Goal: Task Accomplishment & Management: Complete application form

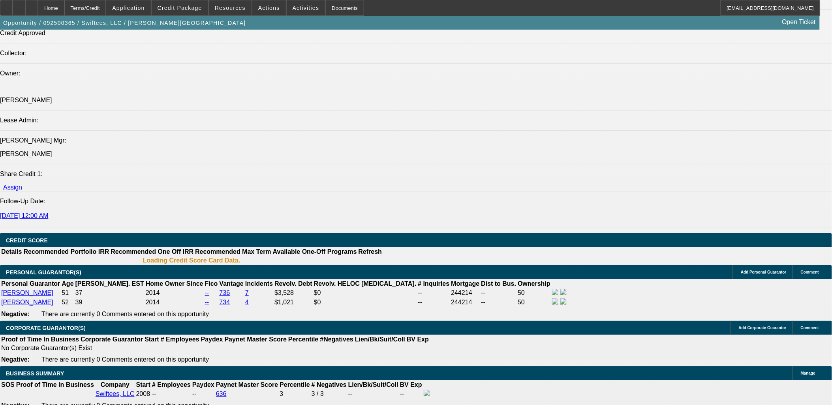
select select "0"
select select "0.1"
select select "0"
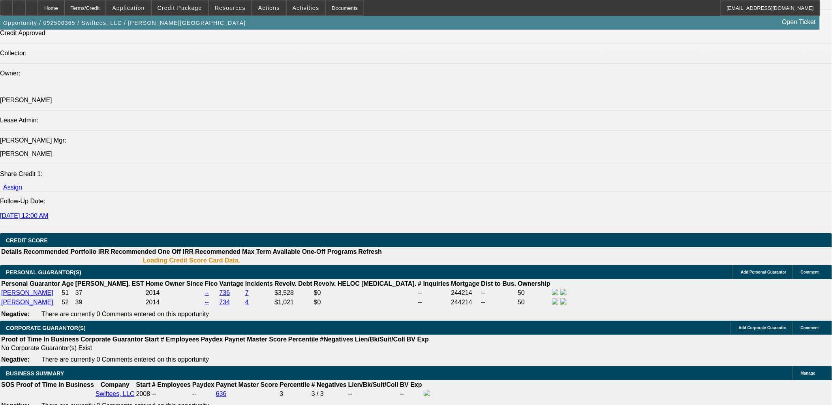
select select "0.1"
select select "0"
select select "0.1"
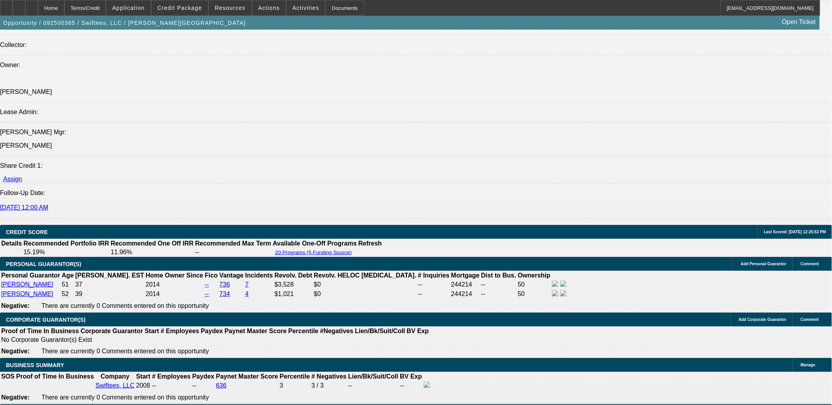
select select "1"
select select "4"
select select "1"
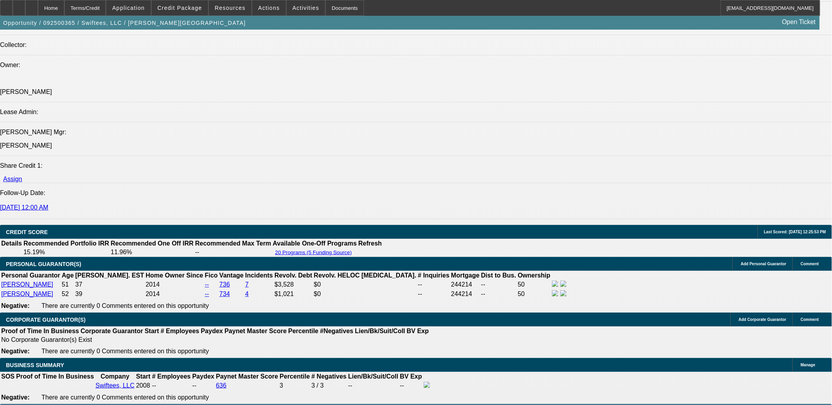
select select "4"
select select "1"
select select "4"
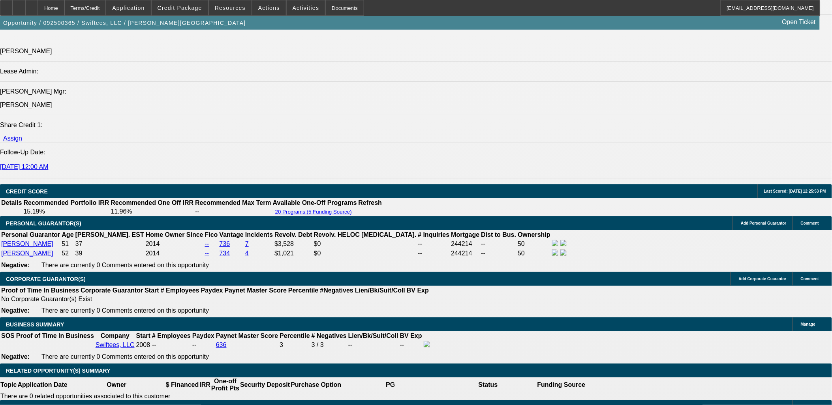
scroll to position [1016, 0]
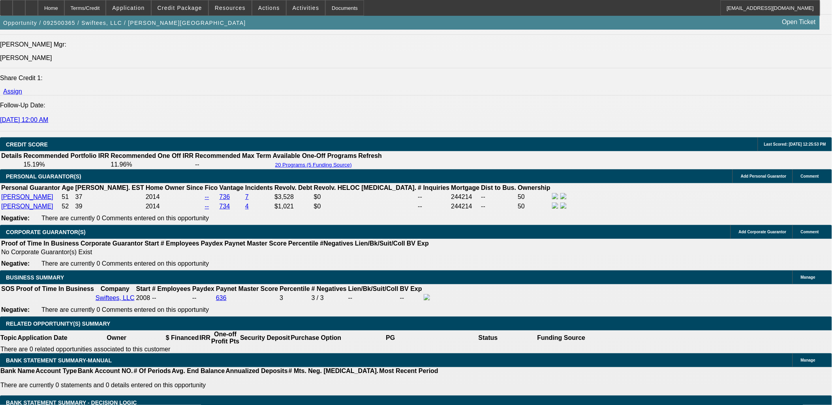
type input "1"
type input "UNKNOWN"
type input "11."
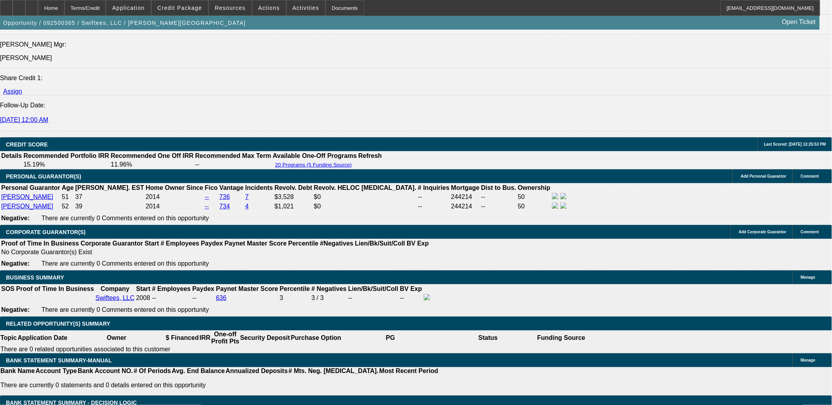
type input "$1,130.61"
type input "11.3"
type input "$1,138.40"
type input "11.3"
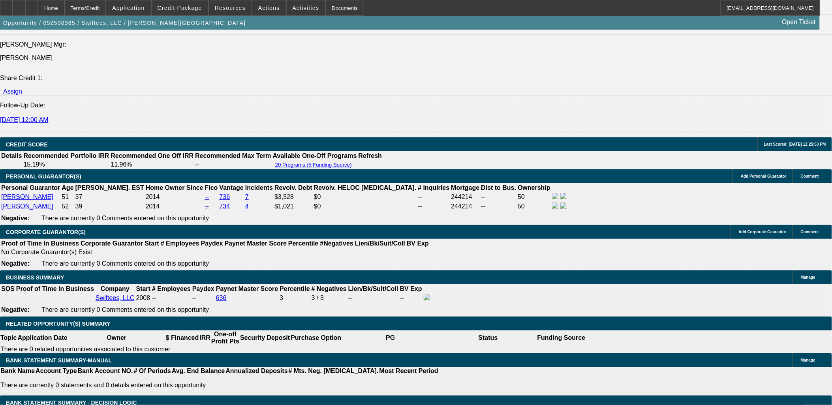
type input "11"
type input "1139"
type input "11.3"
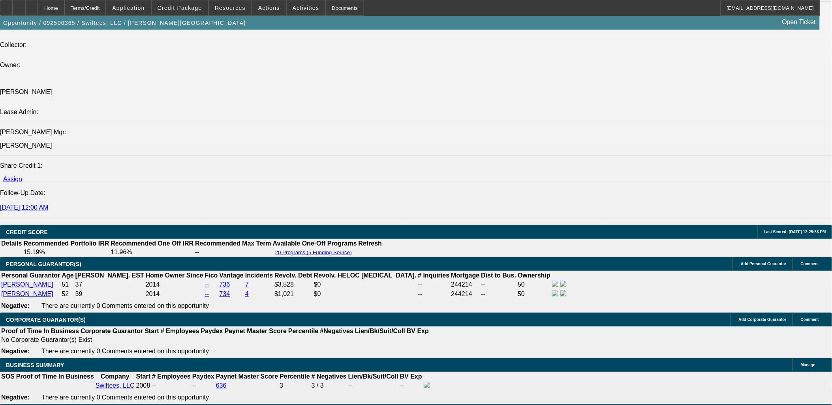
type input "$1,139.00"
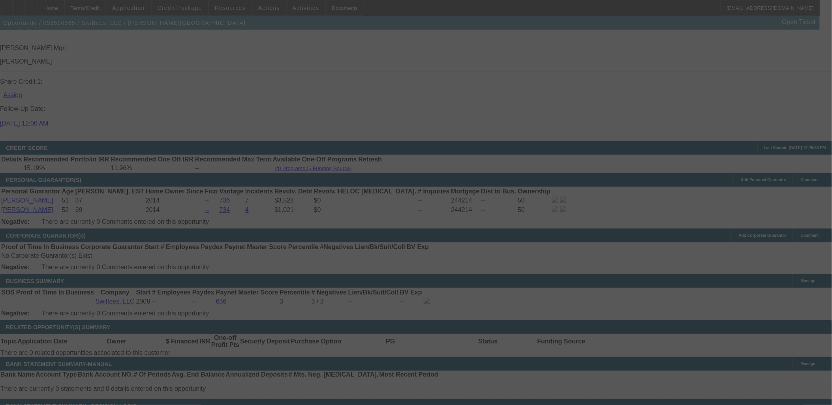
scroll to position [1016, 0]
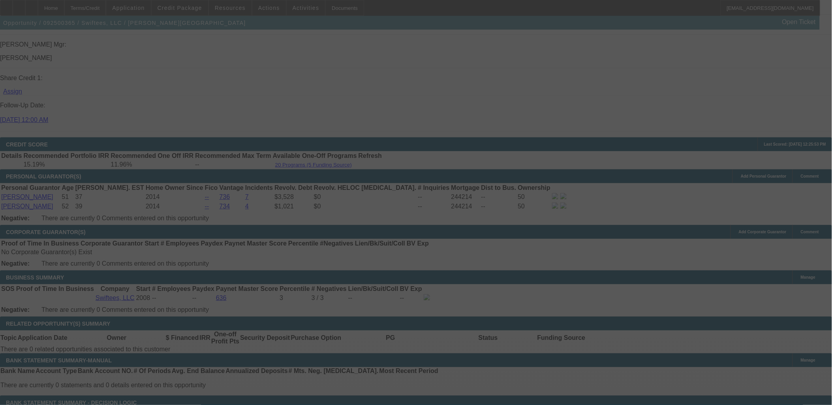
select select "0"
select select "0.1"
select select "4"
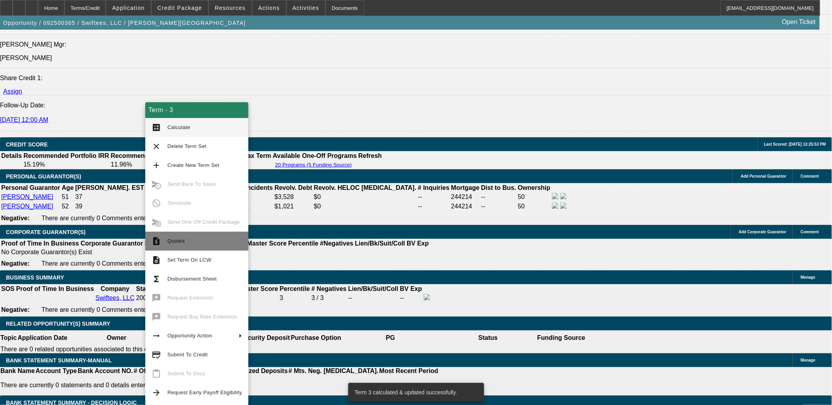
click at [167, 245] on span "Quotes" at bounding box center [204, 240] width 75 height 9
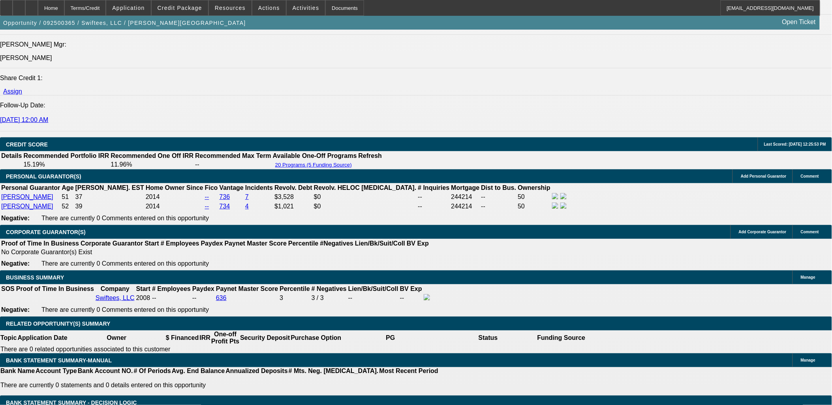
scroll to position [131, 0]
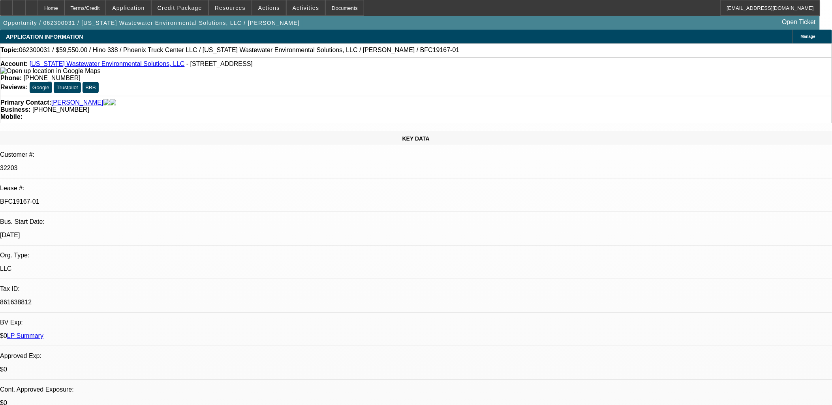
select select "0"
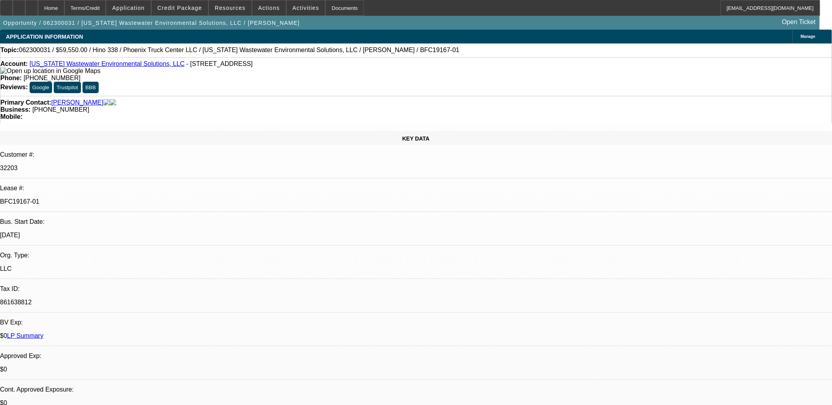
select select "0"
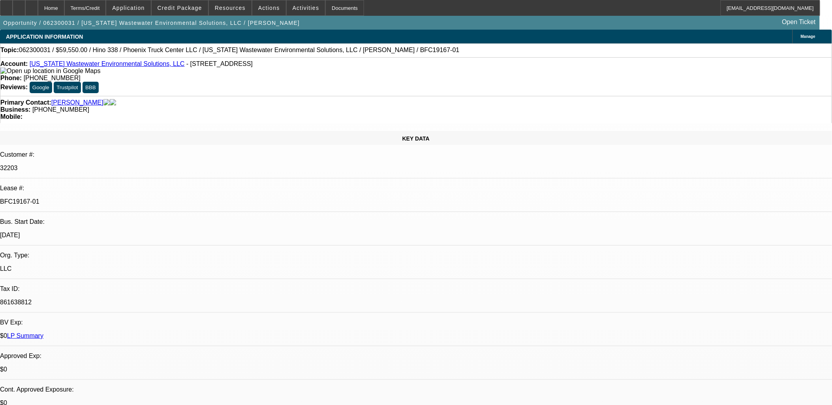
select select "0"
select select "1"
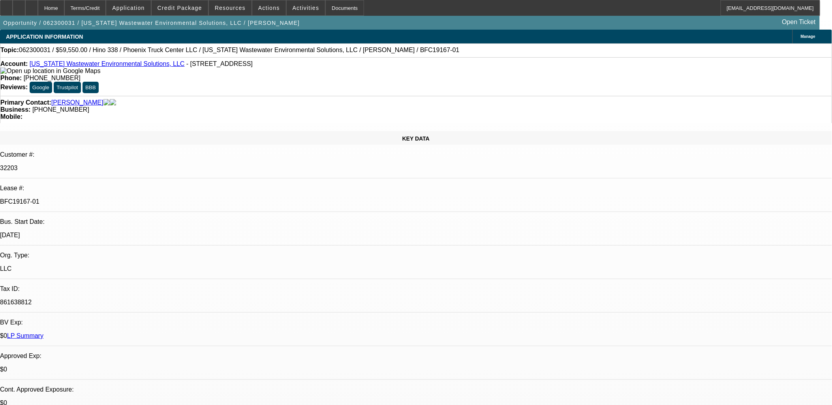
select select "1"
select select "6"
select select "1"
select select "6"
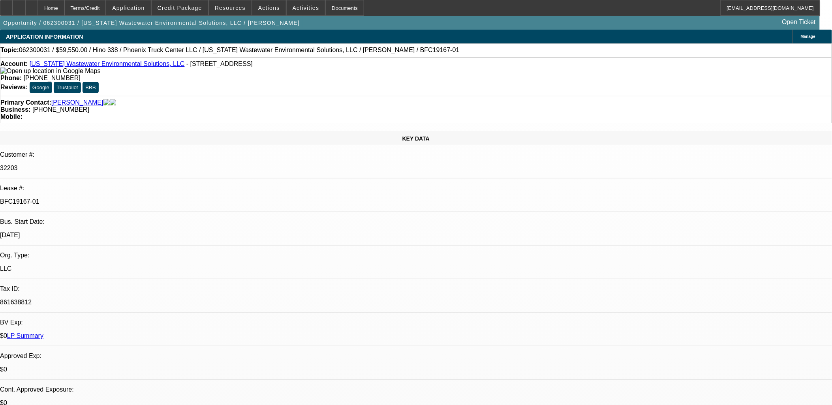
select select "2"
select select "6"
select select "2"
select select "0"
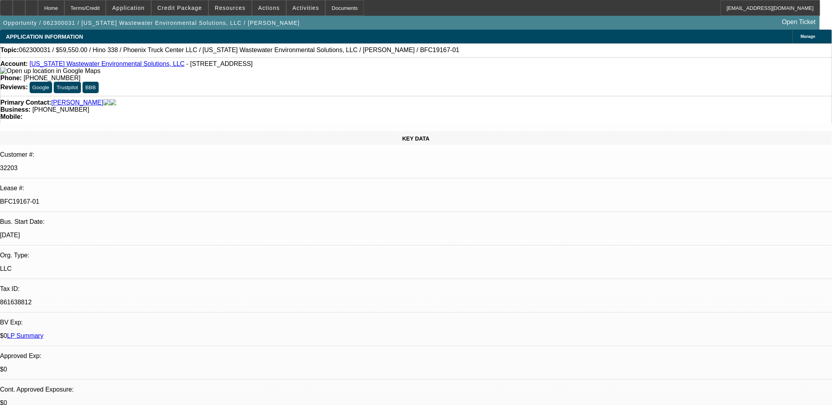
select select "0"
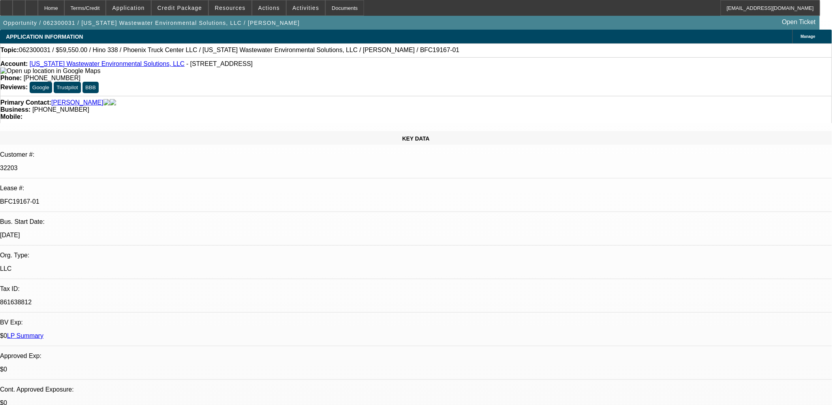
select select "0"
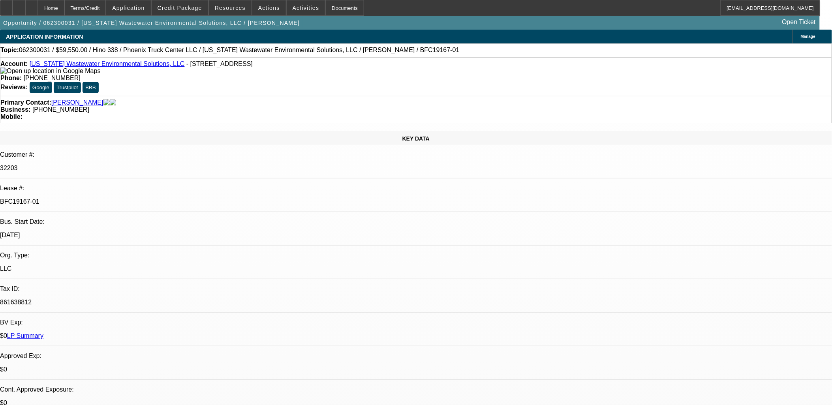
select select "1"
select select "6"
select select "1"
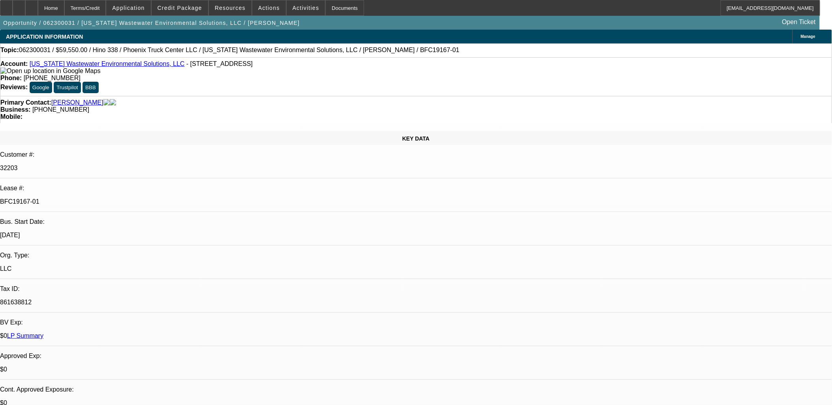
select select "6"
select select "1"
select select "2"
select select "6"
select select "1"
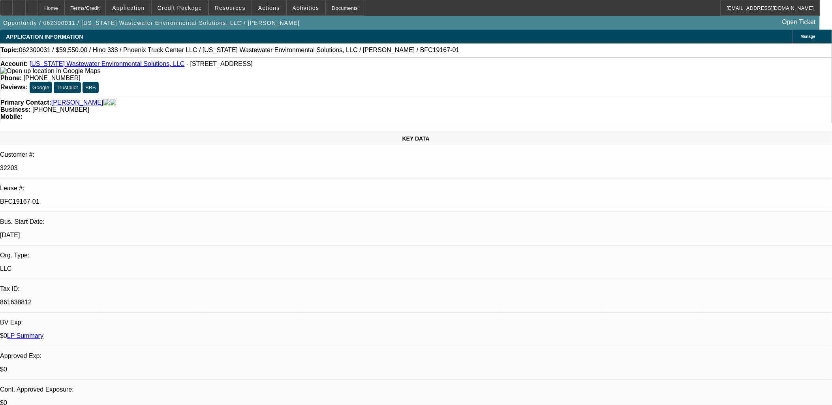
select select "2"
select select "6"
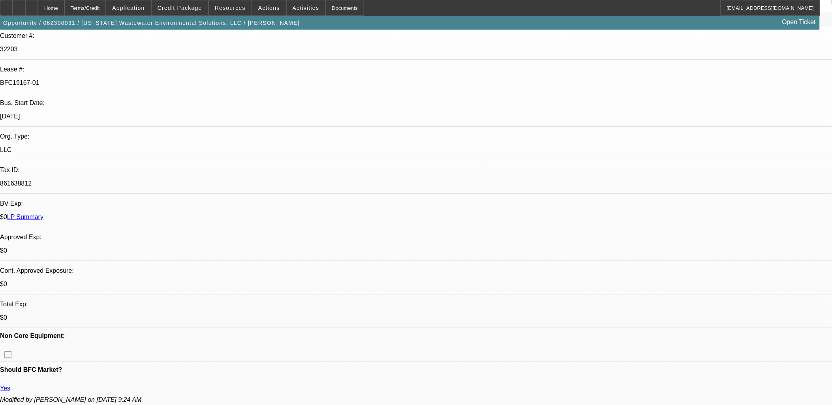
scroll to position [131, 0]
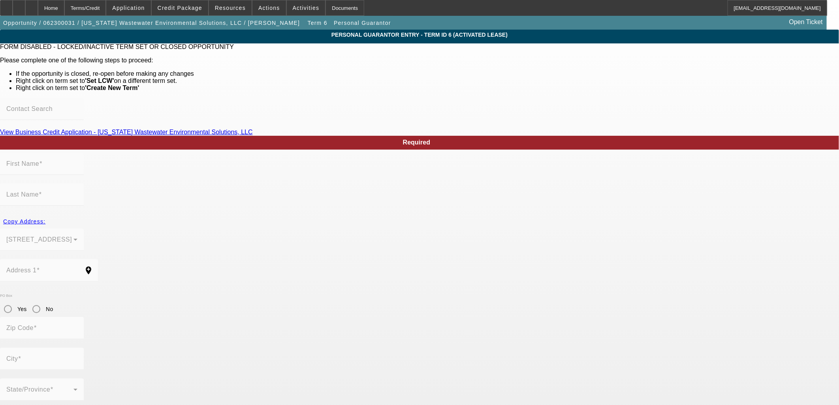
type input "Anthony"
type input "Edgell"
type input "542 Essex Street"
radio input "true"
type input "78210"
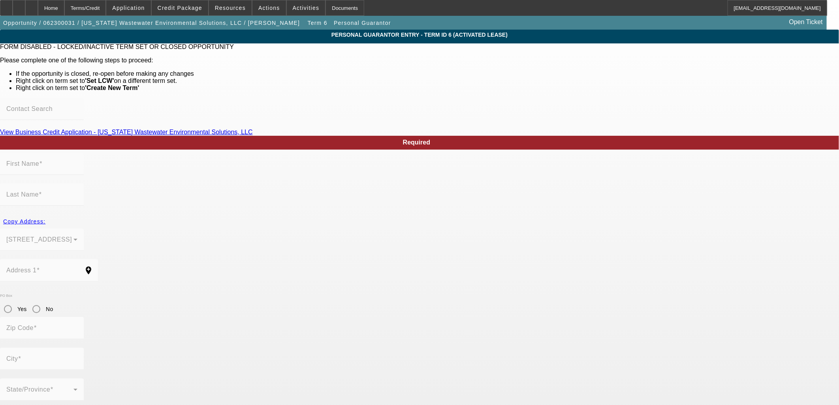
type input "San Antonio"
type input "(210) 286-1634"
type input "50"
type input "271-88-0238"
type input "txwes@ymail.com"
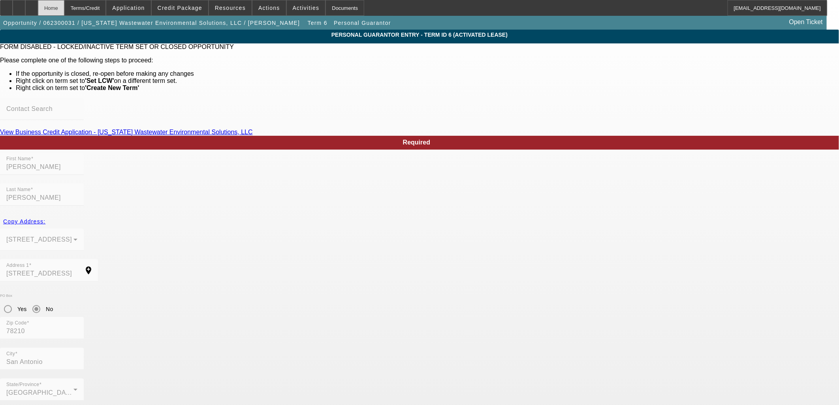
click at [64, 9] on div "Home" at bounding box center [51, 8] width 26 height 16
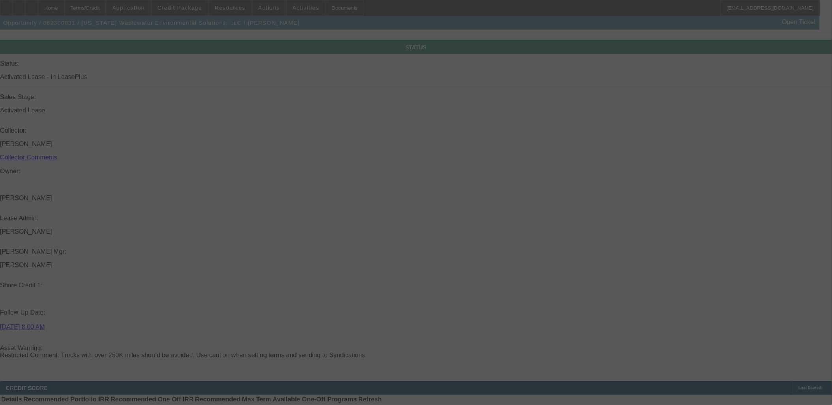
scroll to position [976, 0]
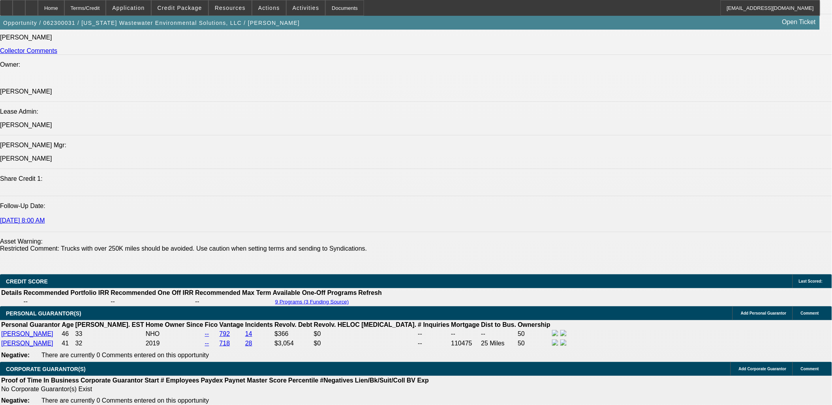
select select "0"
select select "6"
select select "0"
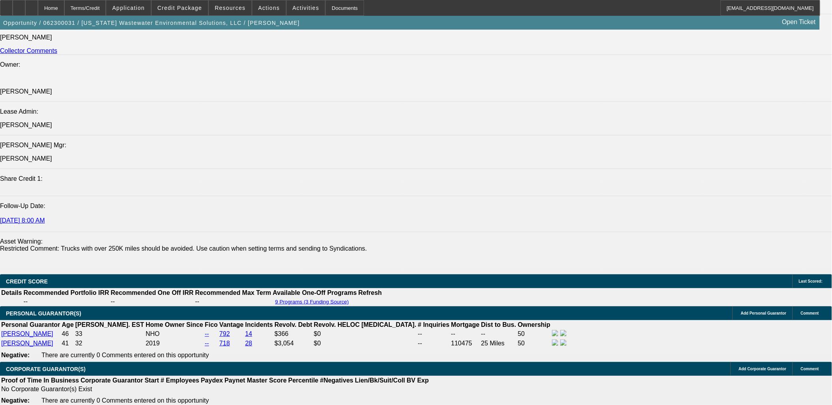
select select "0"
select select "6"
select select "0"
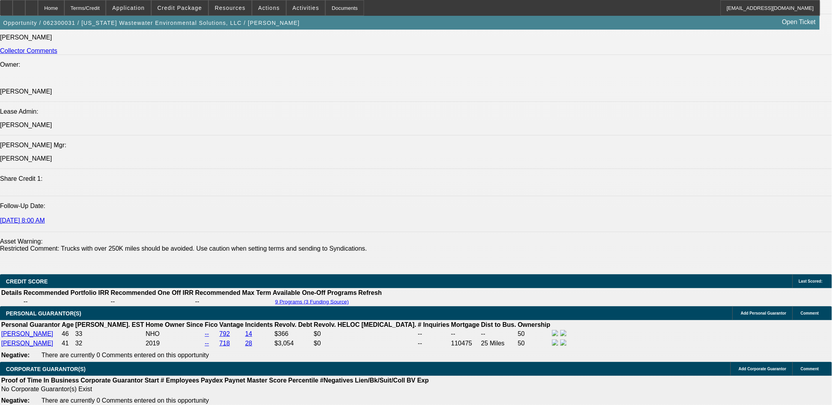
select select "2"
select select "0"
select select "6"
select select "0"
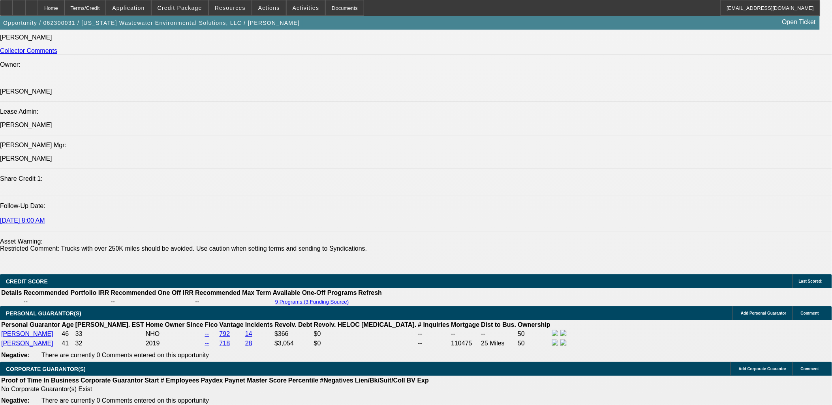
select select "2"
select select "0"
select select "6"
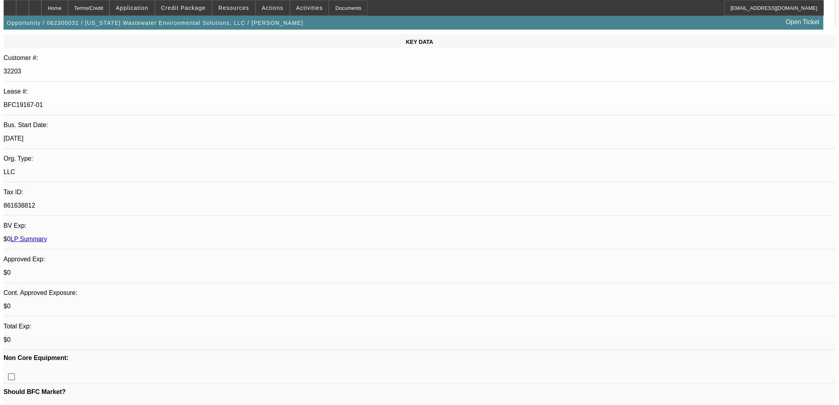
scroll to position [0, 0]
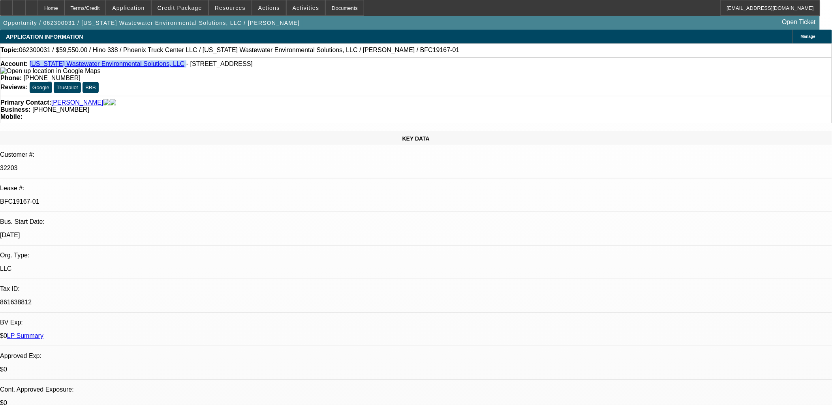
drag, startPoint x: 147, startPoint y: 65, endPoint x: 37, endPoint y: 63, distance: 110.2
click at [37, 63] on div "Account: Texas Wastewater Environmental Solutions, LLC - 160 N Wagon Wheel Dr, …" at bounding box center [415, 67] width 831 height 14
copy div "Texas Wastewater Environmental Solutions, LLC"
click at [248, 69] on div "Account: Texas Wastewater Environmental Solutions, LLC - 160 N Wagon Wheel Dr, …" at bounding box center [415, 67] width 831 height 14
drag, startPoint x: 251, startPoint y: 65, endPoint x: 36, endPoint y: 64, distance: 214.8
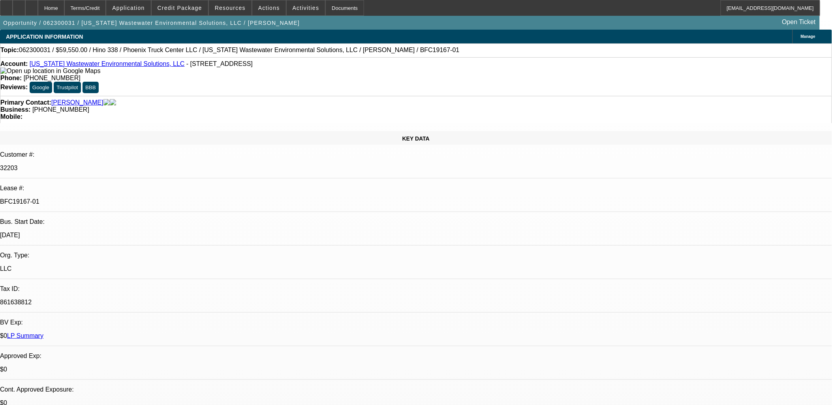
click at [36, 64] on div "Account: Texas Wastewater Environmental Solutions, LLC - 160 N Wagon Wheel Dr, …" at bounding box center [415, 67] width 831 height 14
copy div "Texas Wastewater Environmental Solutions, LLC - 160 N Wagon Wheel Dr, Boerne, T…"
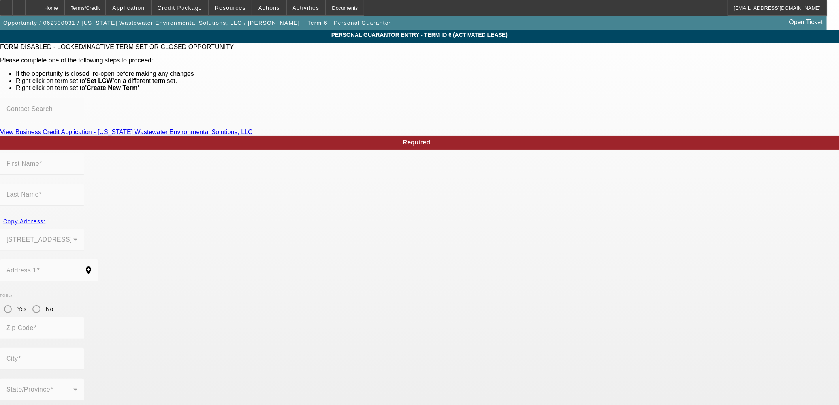
type input "Eddie"
type input "Maya"
type input "160 N Wagon Wheel Dr"
radio input "true"
type input "78015"
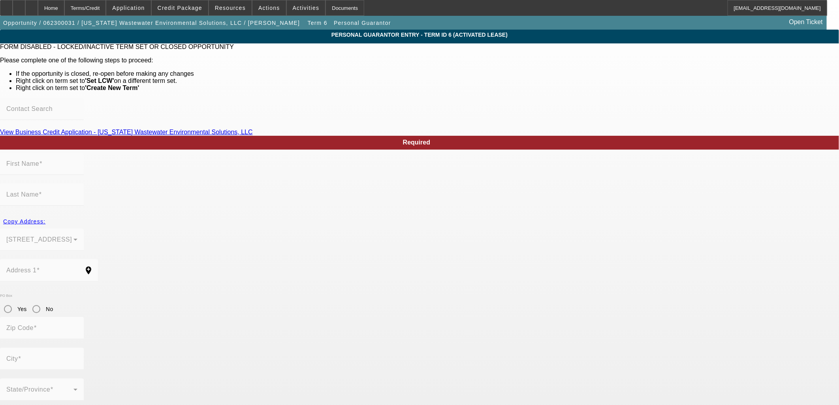
type input "Boerne"
type input "(210) 909-8524"
type input "50"
type input "630-58-5032"
type input "project@edconstructionmanagement.com"
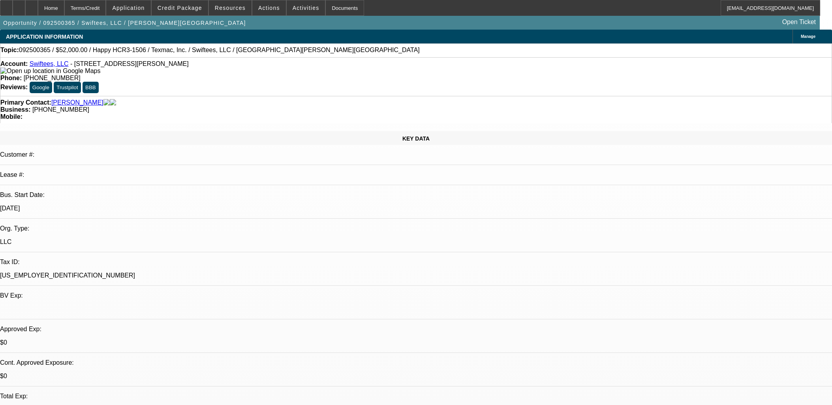
select select "0"
select select "0.1"
select select "4"
select select "0"
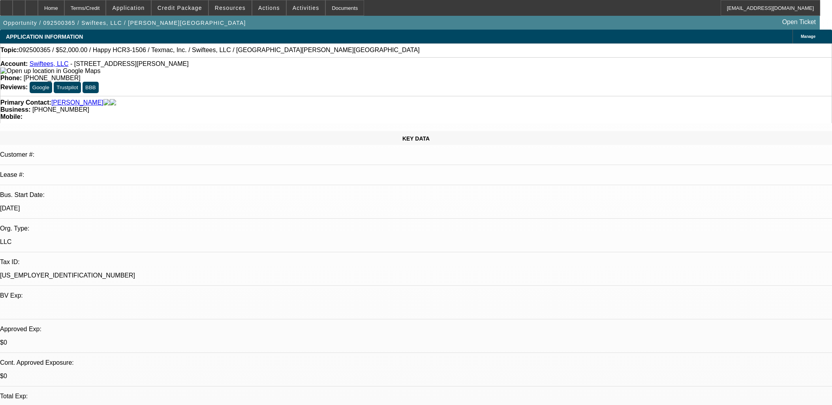
select select "0"
select select "0.1"
select select "4"
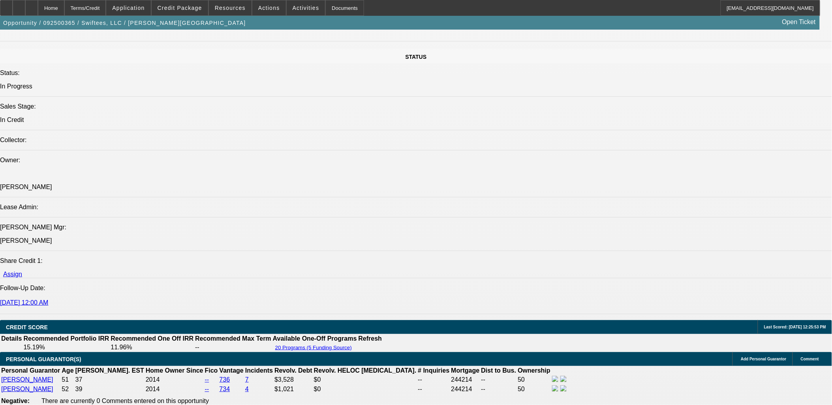
scroll to position [833, 0]
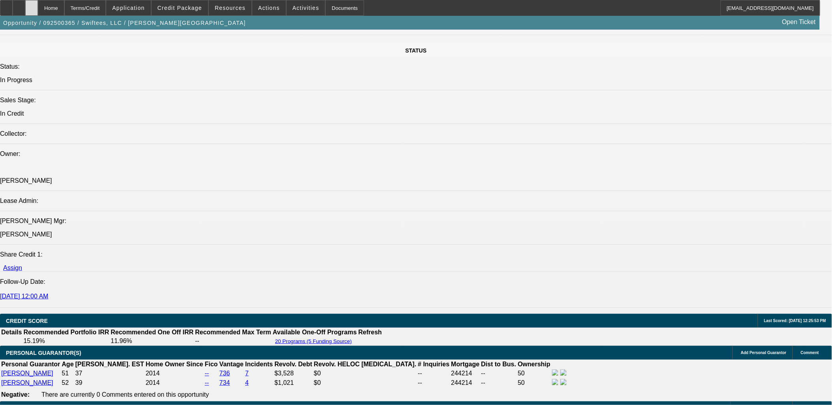
click at [38, 11] on div at bounding box center [31, 8] width 13 height 16
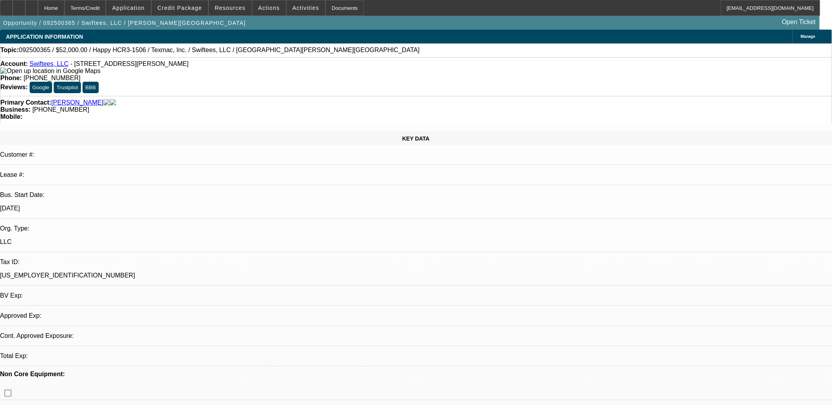
select select "0"
select select "0.1"
select select "0"
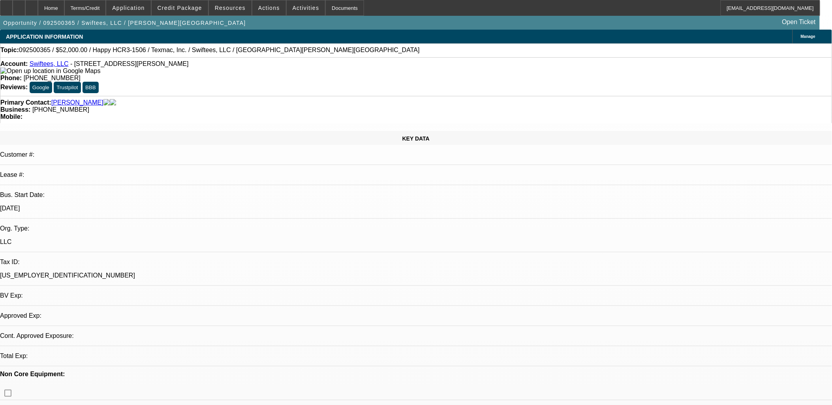
select select "0.1"
select select "0"
select select "0.1"
select select "1"
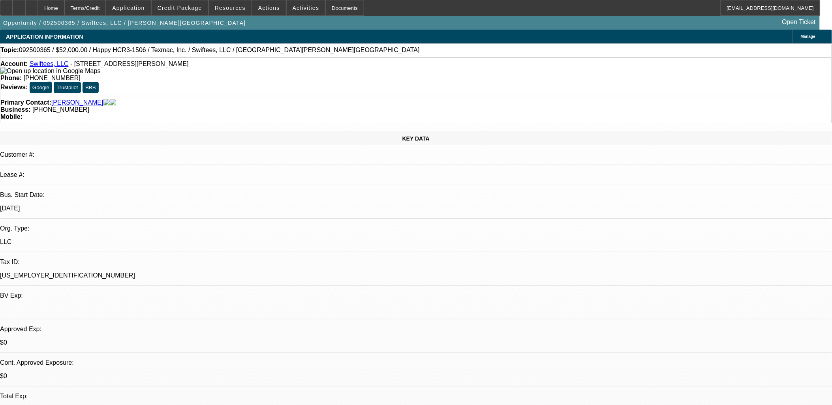
select select "1"
select select "4"
select select "1"
select select "4"
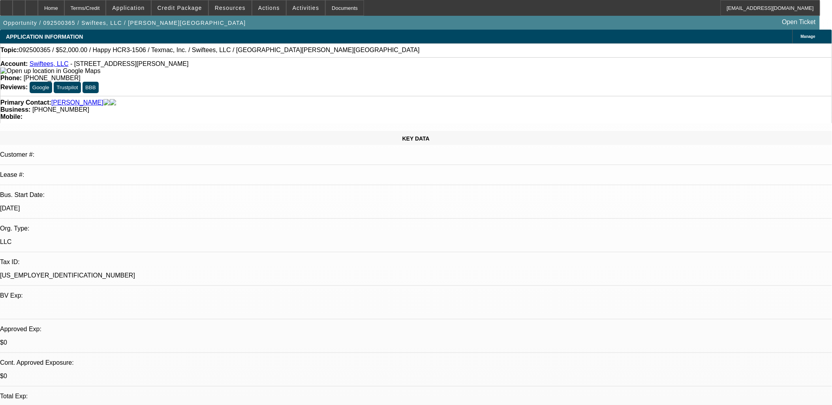
select select "1"
select select "4"
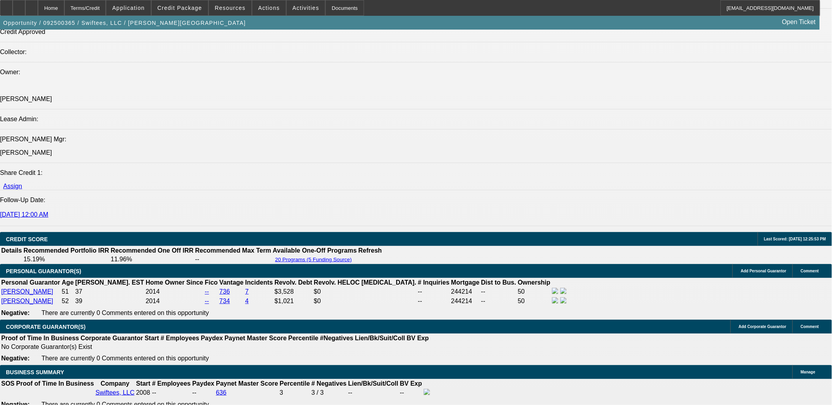
scroll to position [932, 0]
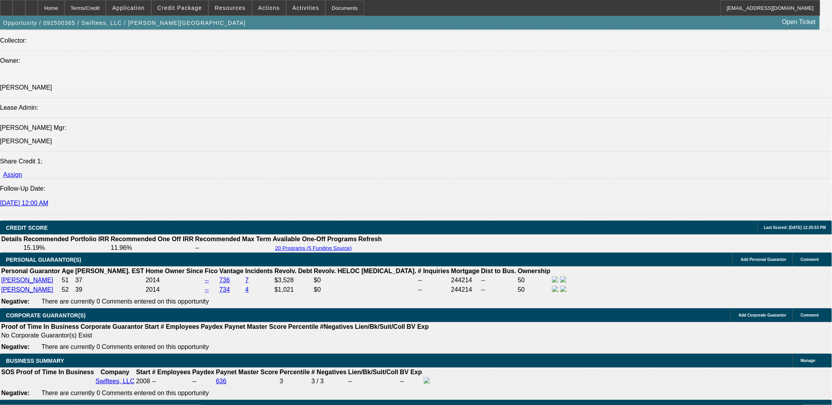
type input "$1.00"
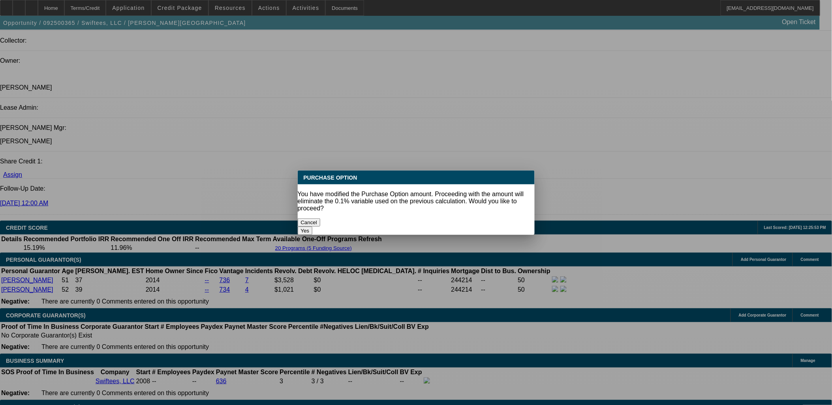
scroll to position [0, 0]
click at [313, 227] on button "Yes" at bounding box center [305, 231] width 15 height 8
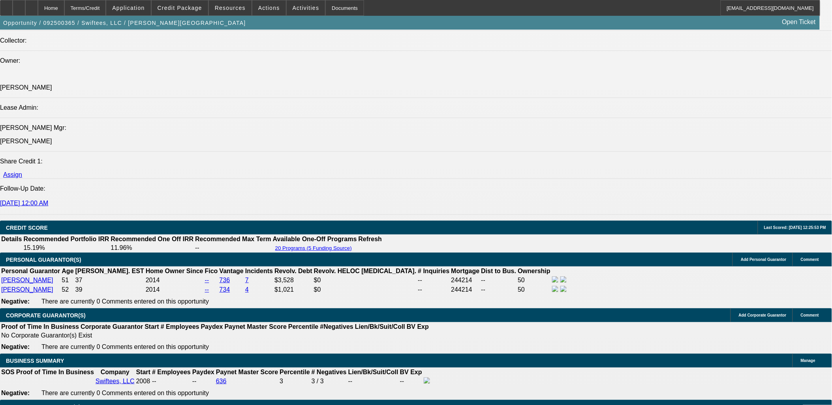
select select "0"
type input "UNKNOWN"
select select "2"
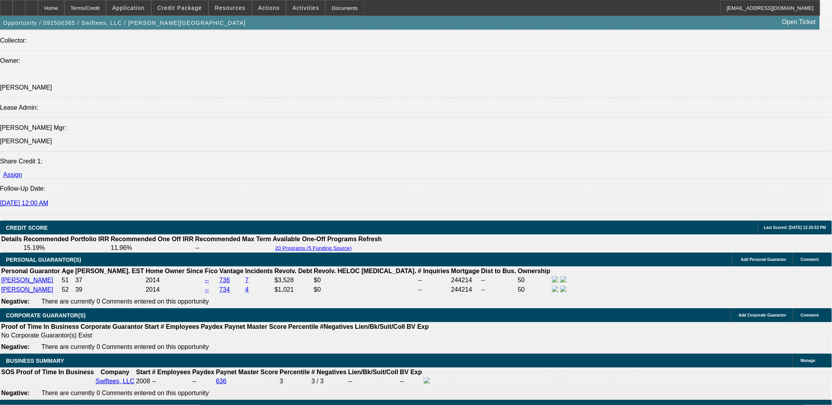
type input "13."
type input "$888.87"
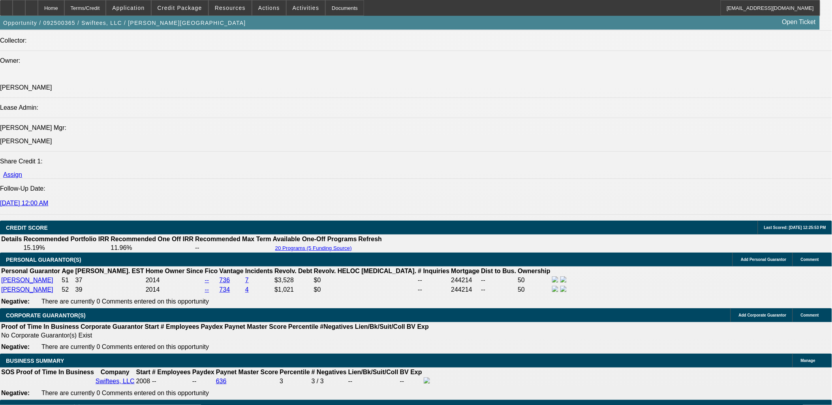
type input "13.5"
type input "$1,196.51"
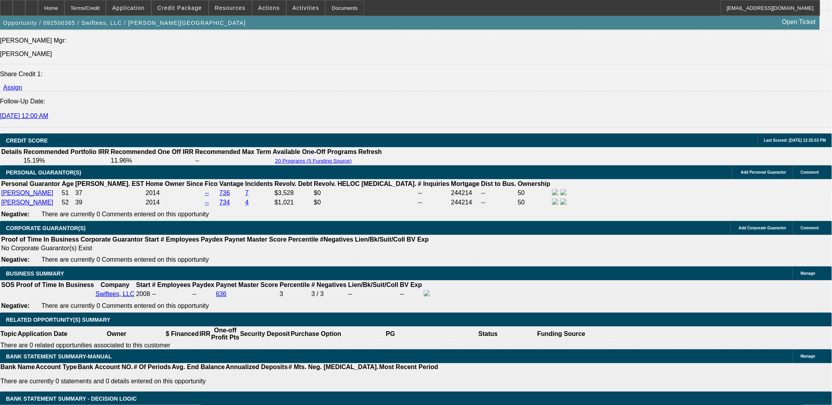
scroll to position [1020, 0]
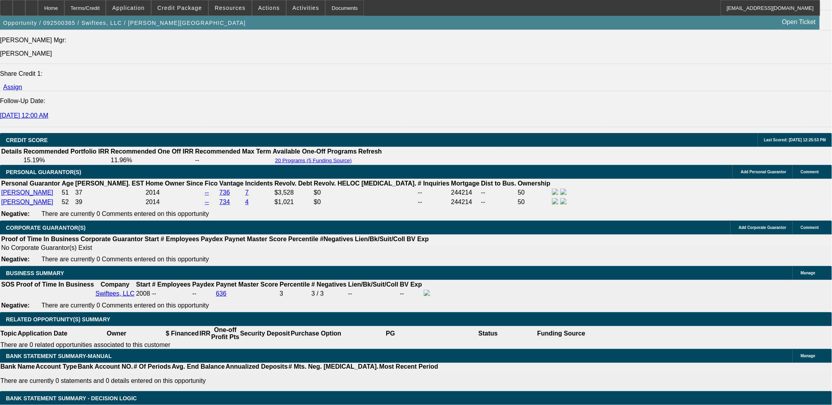
type input "11"
type input "$888.87"
type input "11.3"
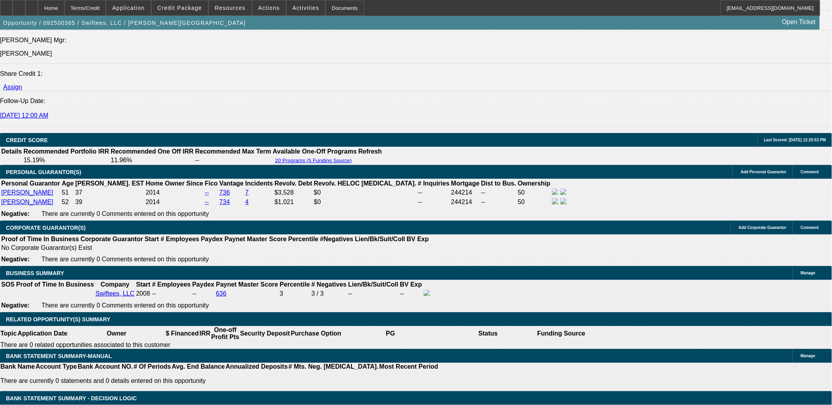
type input "$1,138.40"
select select "0.1"
type input "$5,200.00"
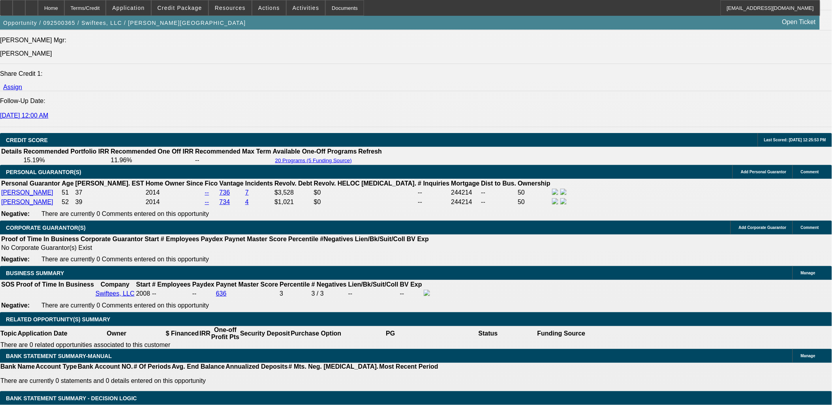
select select "4"
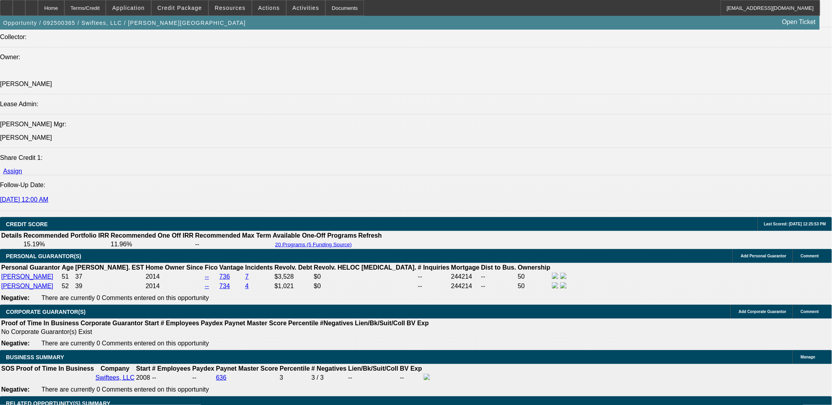
scroll to position [845, 0]
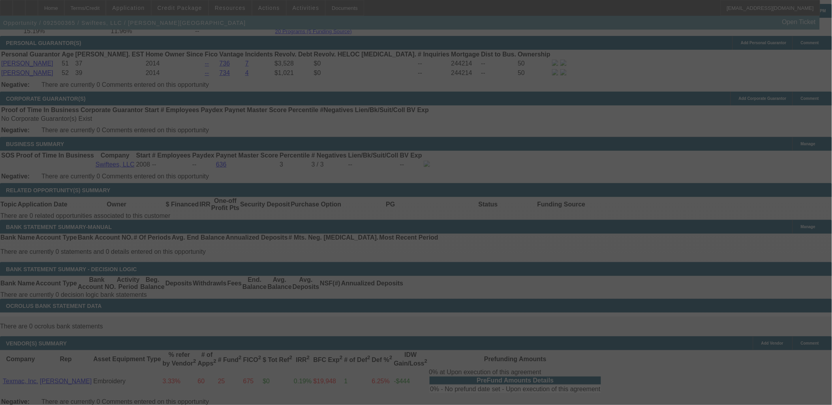
scroll to position [1152, 0]
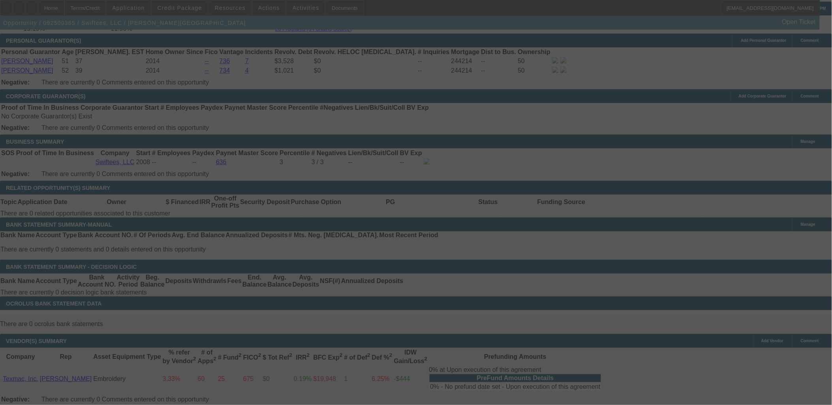
select select "0"
select select "0.1"
select select "4"
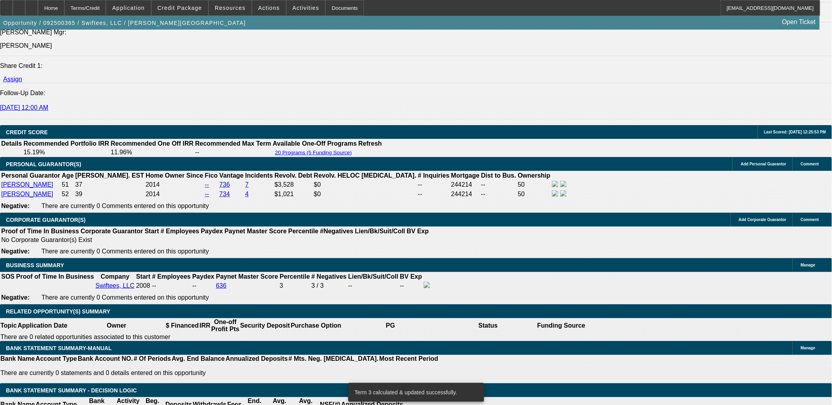
scroll to position [1020, 0]
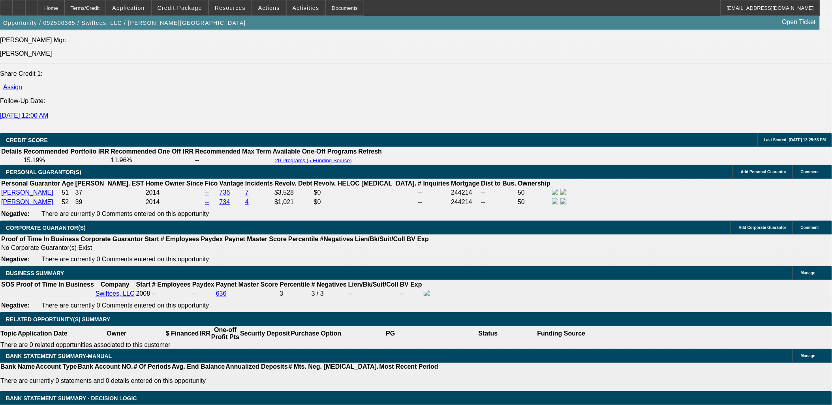
type input "$1,138.40"
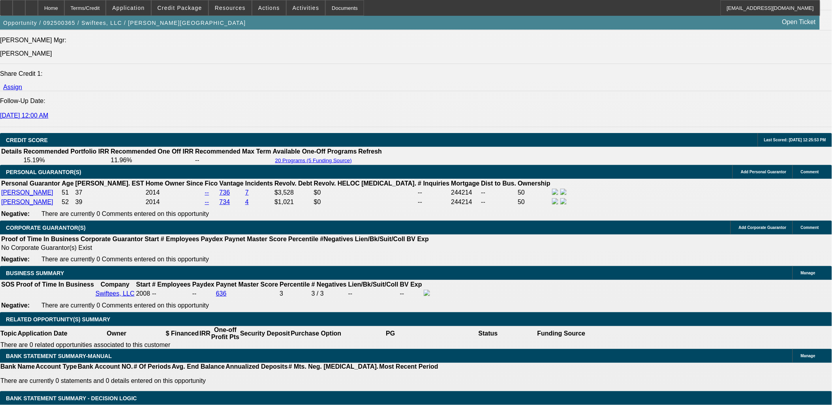
type input "UNKNOWN"
type input "13"
type input "$888.87"
type input "13."
type input "$1,183.16"
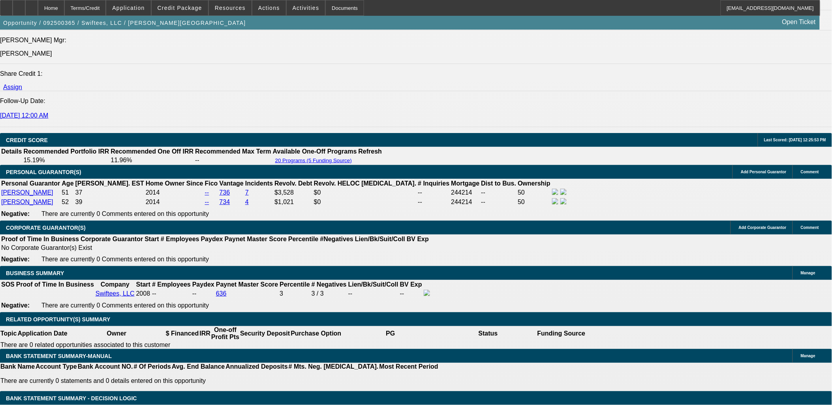
type input "13.5"
type input "$1,196.51"
type input "13.5"
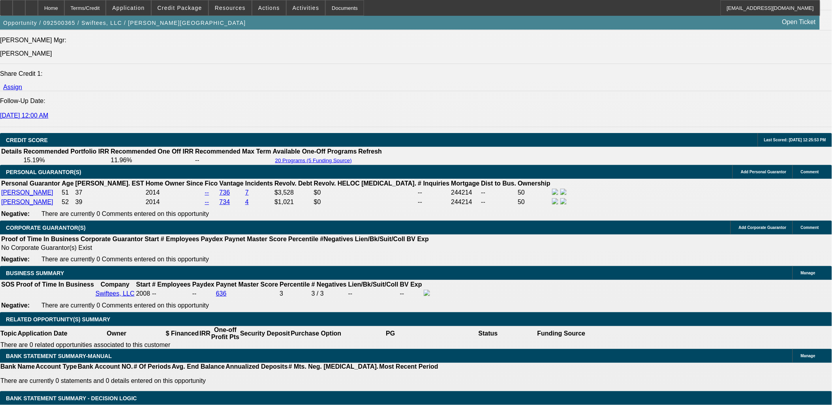
type input "$1.00"
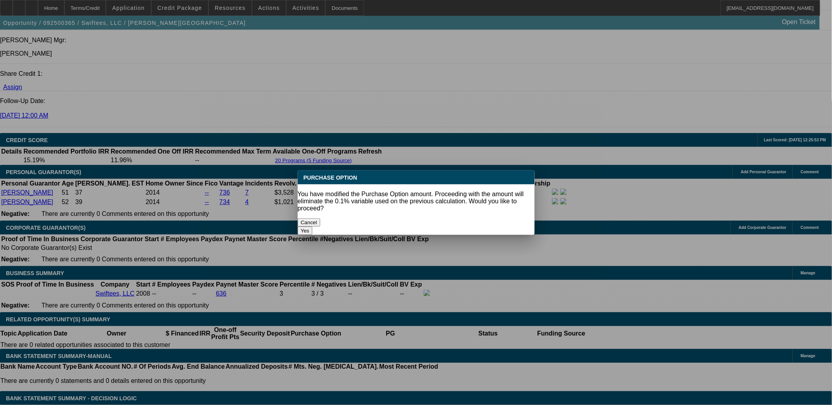
scroll to position [0, 0]
click at [313, 227] on button "Yes" at bounding box center [305, 231] width 15 height 8
select select "0"
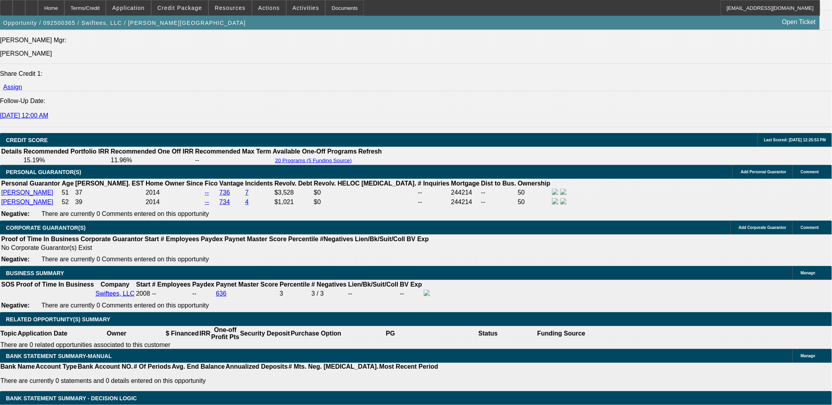
select select "2"
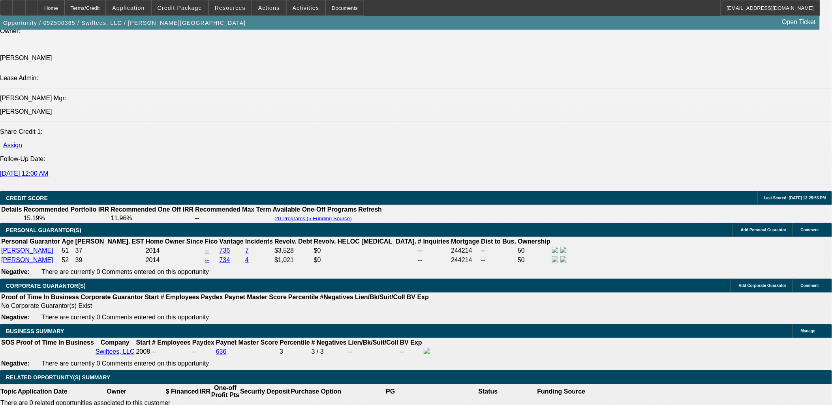
scroll to position [889, 0]
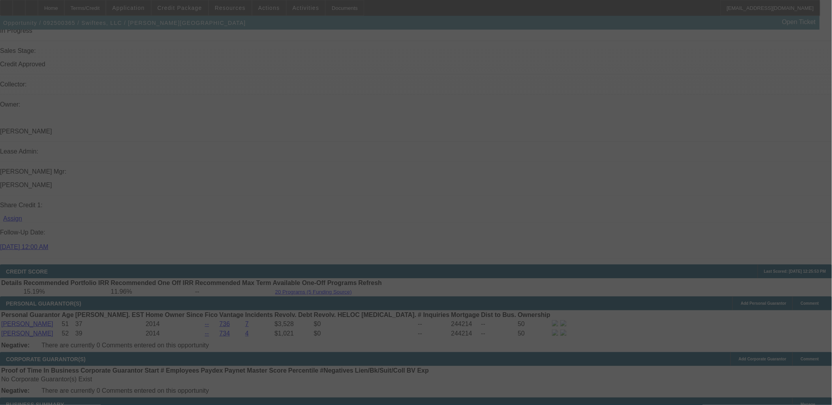
select select "0"
select select "2"
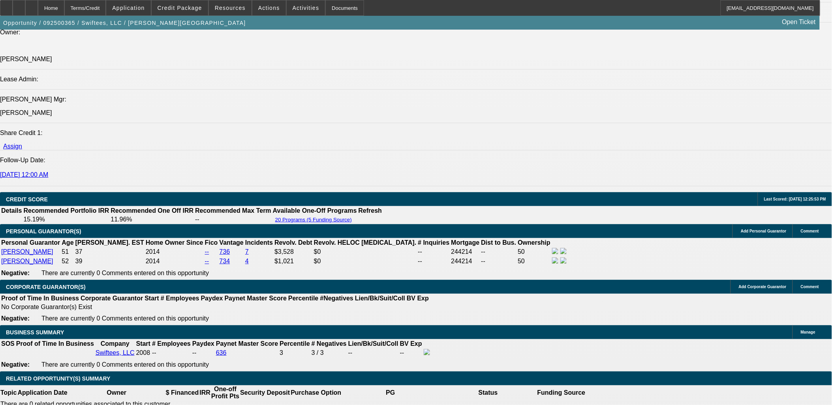
scroll to position [1064, 0]
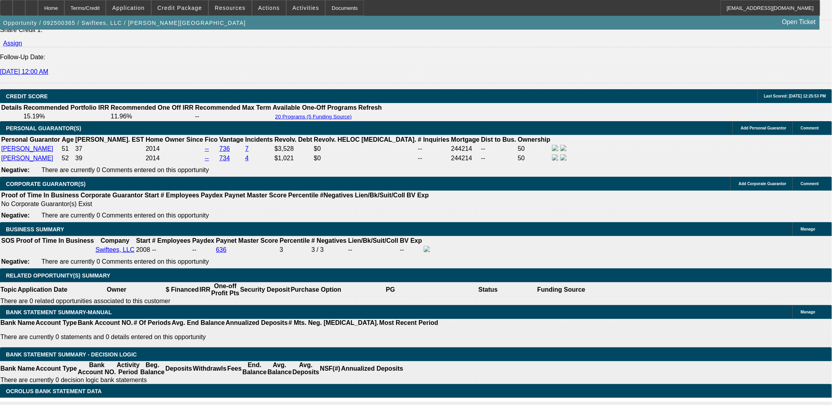
type input "1198"
type input "UNKNOWN"
type input "13.6"
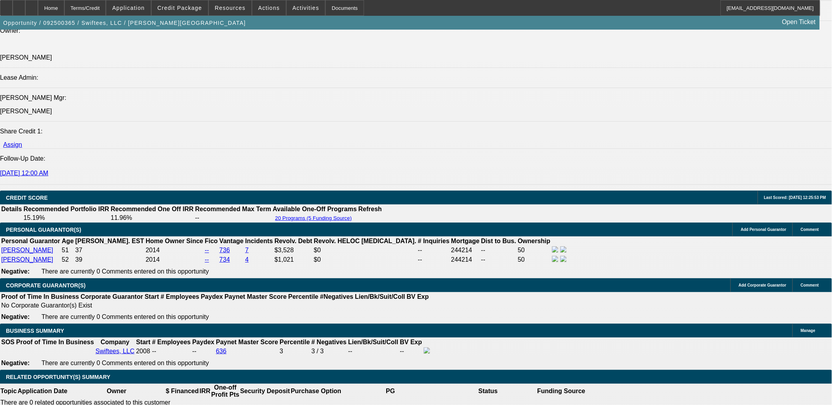
scroll to position [932, 0]
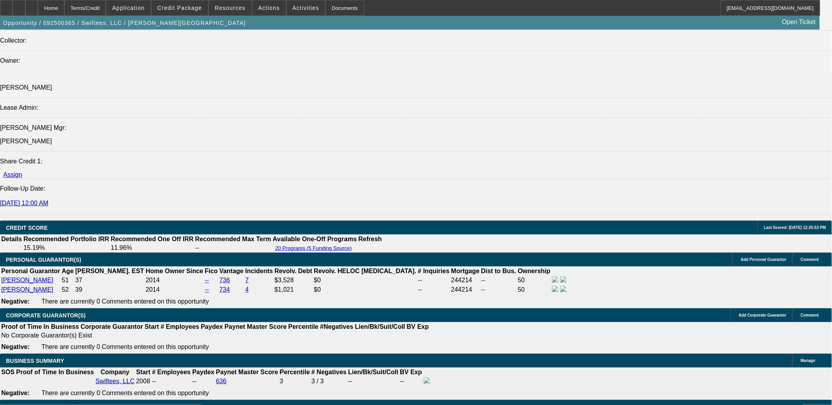
type input "$1,198.00"
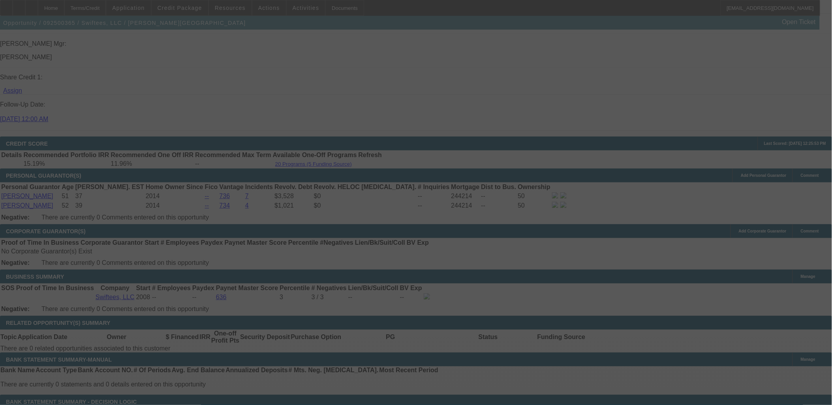
scroll to position [1020, 0]
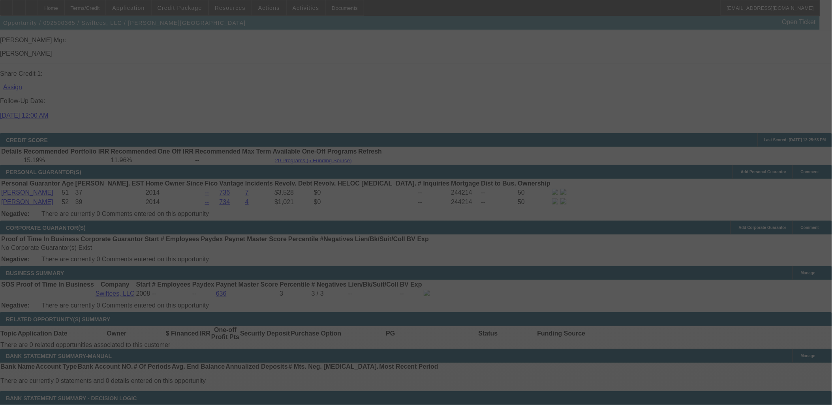
select select "0"
select select "2"
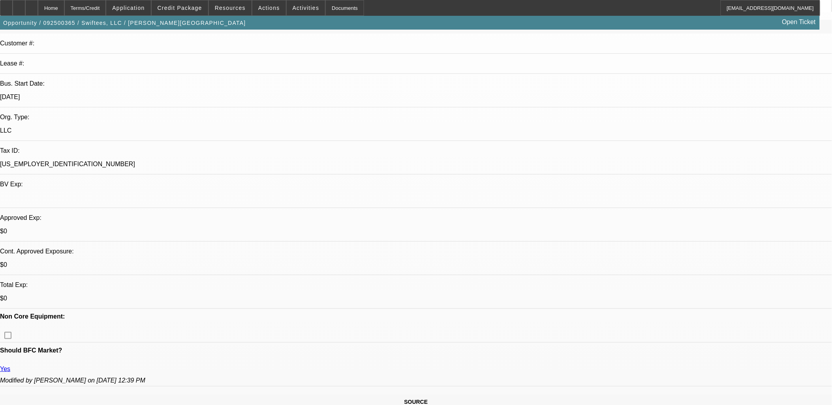
scroll to position [0, 0]
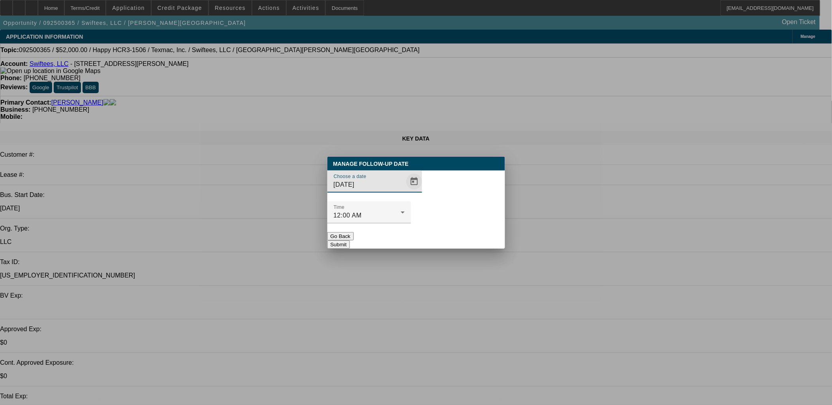
click at [405, 191] on span "Open calendar" at bounding box center [414, 181] width 19 height 19
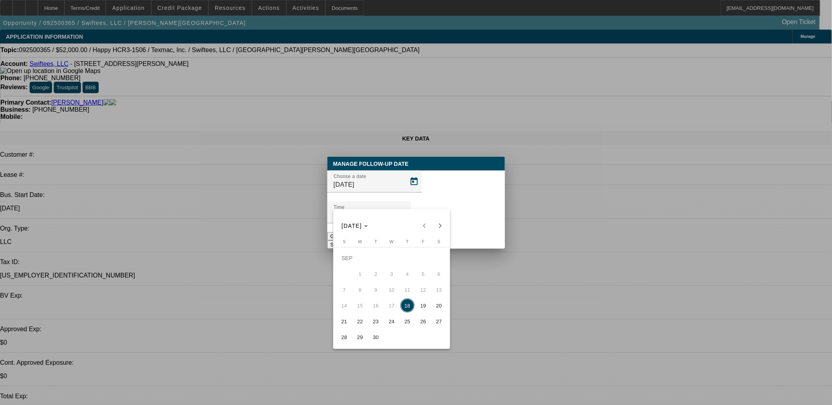
click at [424, 312] on span "19" at bounding box center [423, 305] width 14 height 14
type input "[DATE]"
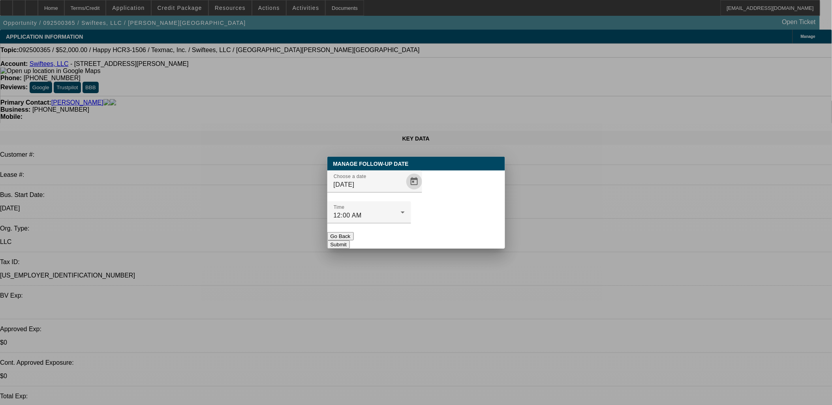
click at [350, 240] on button "Submit" at bounding box center [338, 244] width 23 height 8
